Goal: Find specific page/section: Find specific page/section

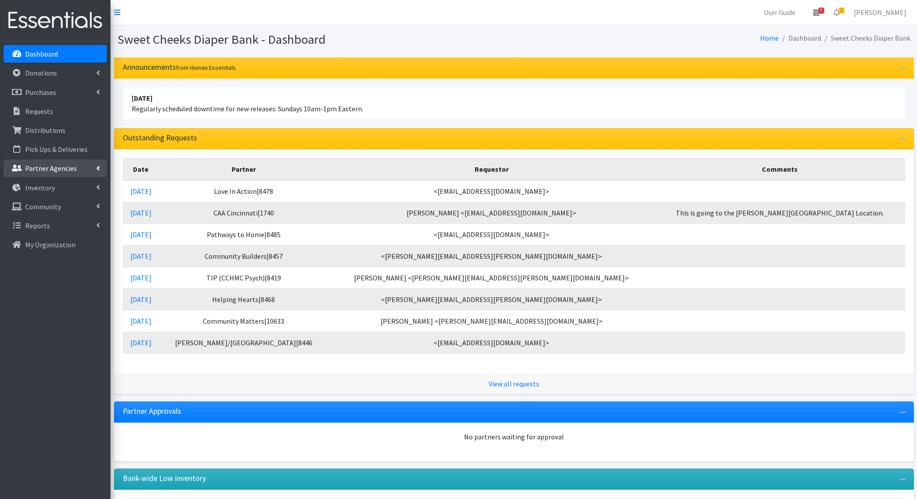
click at [55, 164] on p "Partner Agencies" at bounding box center [51, 168] width 52 height 9
click at [55, 187] on link "All Partners" at bounding box center [55, 188] width 103 height 18
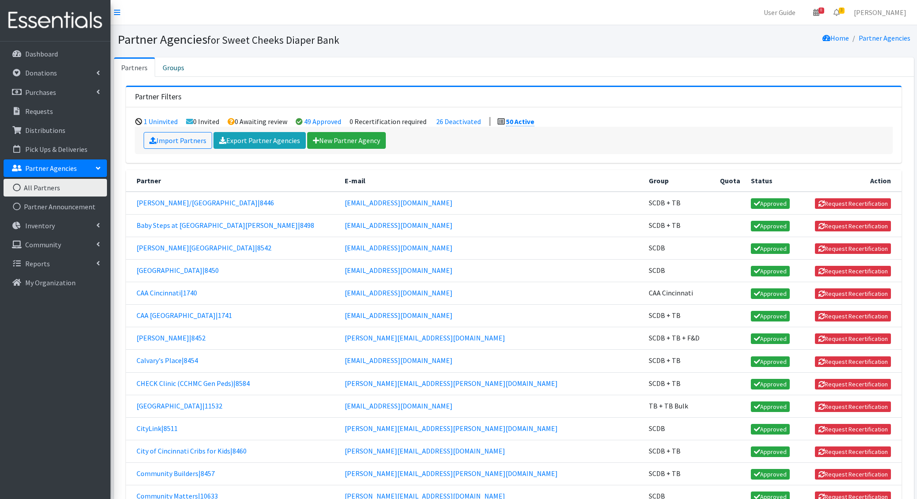
scroll to position [458, 0]
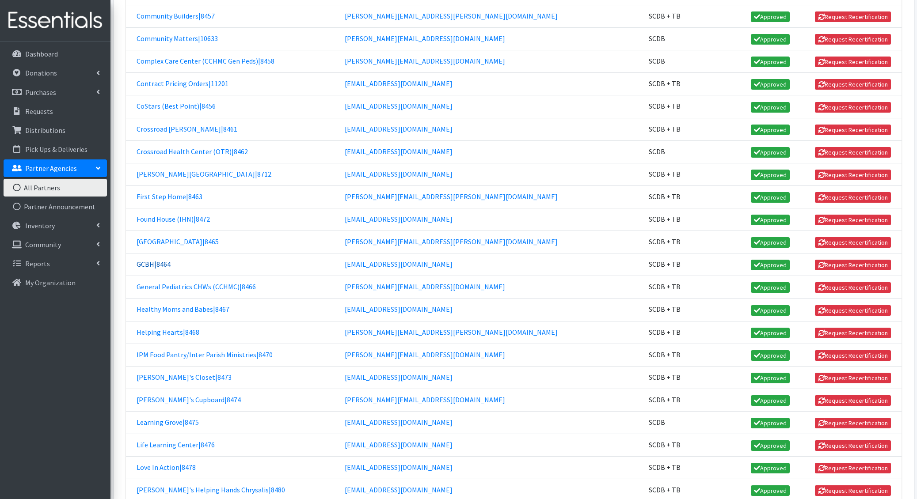
click at [160, 260] on link "GCBH|8464" at bounding box center [154, 264] width 34 height 9
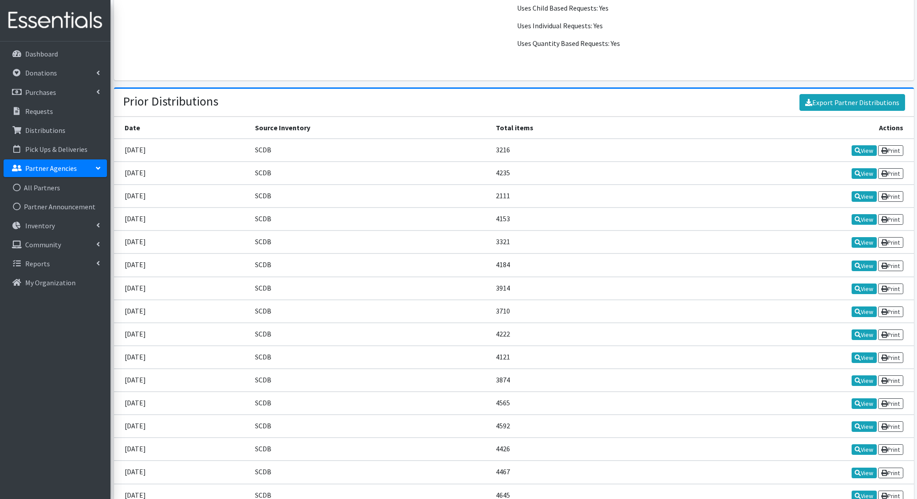
scroll to position [1139, 0]
